Goal: Task Accomplishment & Management: Manage account settings

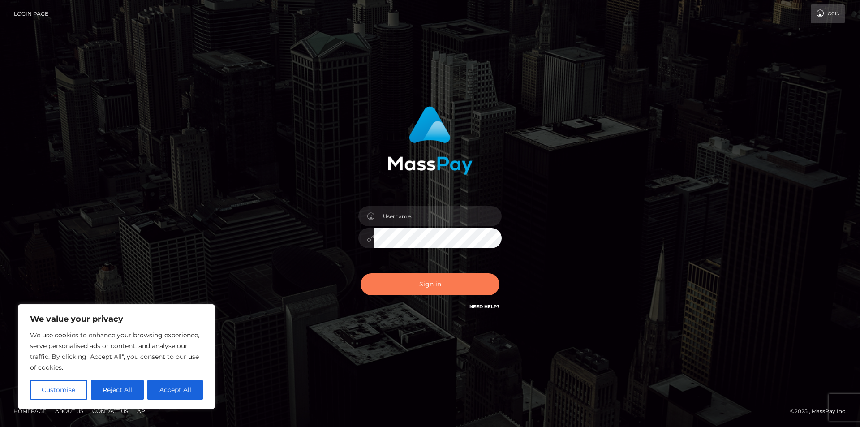
click at [426, 281] on button "Sign in" at bounding box center [430, 284] width 139 height 22
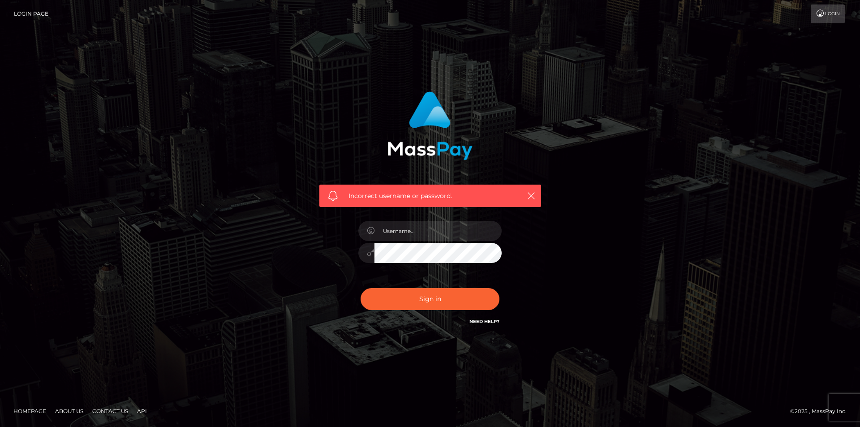
click at [414, 216] on div at bounding box center [430, 248] width 157 height 69
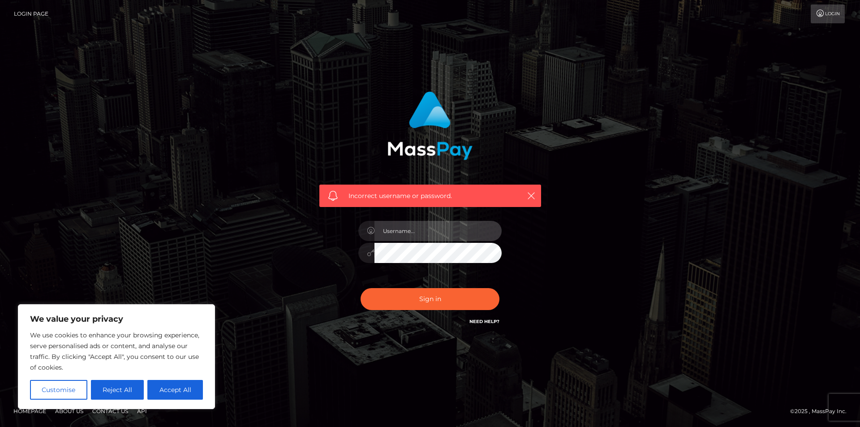
click at [401, 227] on input "text" at bounding box center [438, 231] width 127 height 20
type input "[EMAIL_ADDRESS][DOMAIN_NAME]"
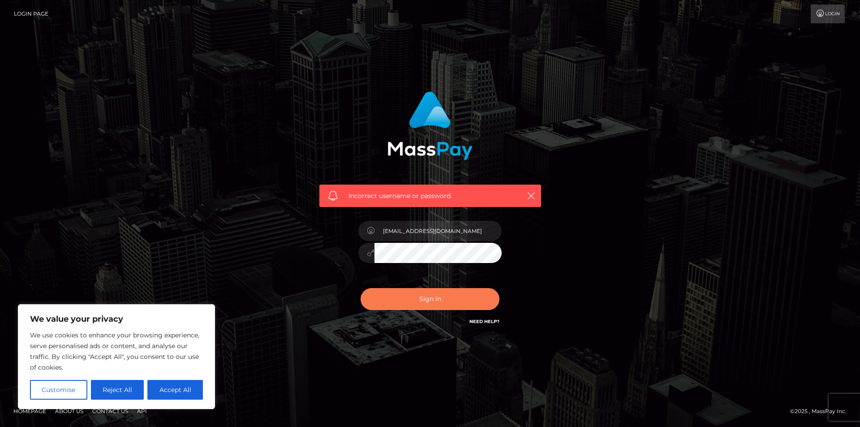
click at [405, 301] on button "Sign in" at bounding box center [430, 299] width 139 height 22
type input "[EMAIL_ADDRESS][DOMAIN_NAME]"
click at [438, 297] on button "Sign in" at bounding box center [430, 299] width 139 height 22
click at [257, 245] on div "Incorrect username or password." at bounding box center [430, 214] width 511 height 258
click at [571, 322] on div "Incorrect username or password." at bounding box center [430, 214] width 511 height 258
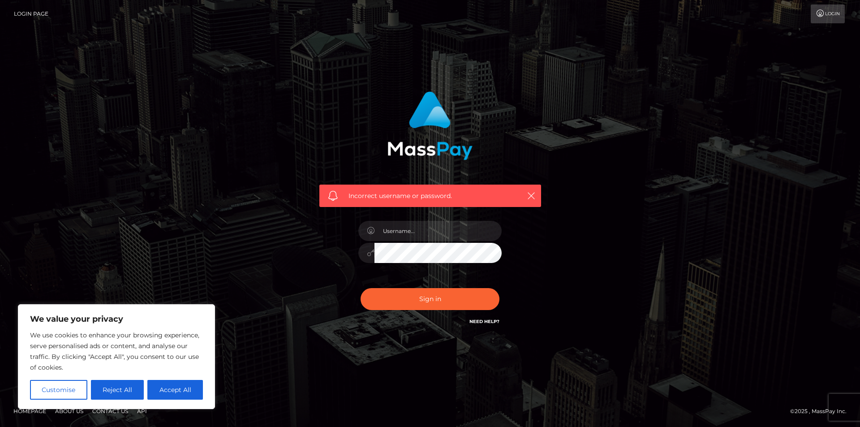
click at [414, 358] on div "Incorrect username or password." at bounding box center [430, 213] width 860 height 392
click at [825, 24] on nav "Login Page Login" at bounding box center [430, 14] width 860 height 28
click at [825, 15] on link "Login" at bounding box center [828, 13] width 34 height 19
